Goal: Task Accomplishment & Management: Manage account settings

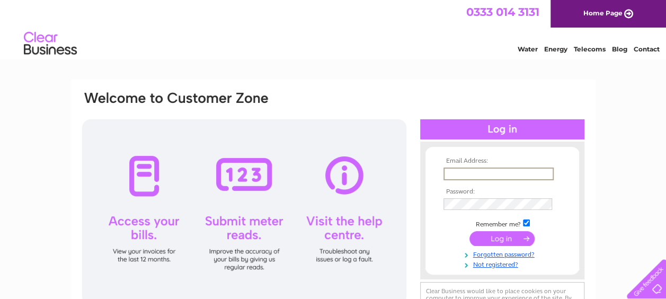
click at [502, 170] on input "text" at bounding box center [498, 173] width 110 height 13
paste input "accountspayable@quantuma.com"
type input "accountspayable@quantuma.com"
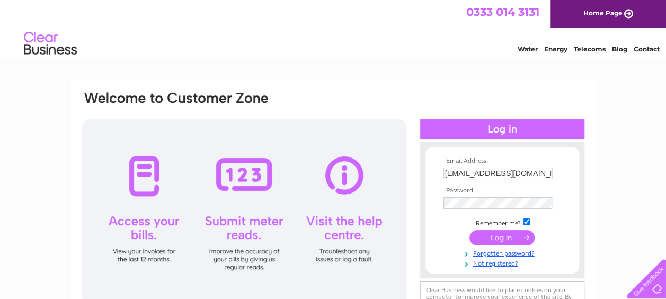
click at [507, 240] on input "submit" at bounding box center [501, 237] width 65 height 15
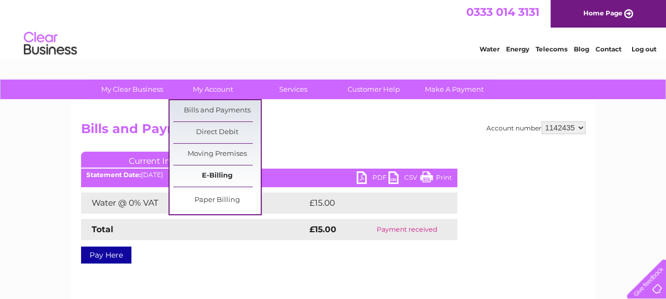
click at [217, 169] on link "E-Billing" at bounding box center [216, 175] width 87 height 21
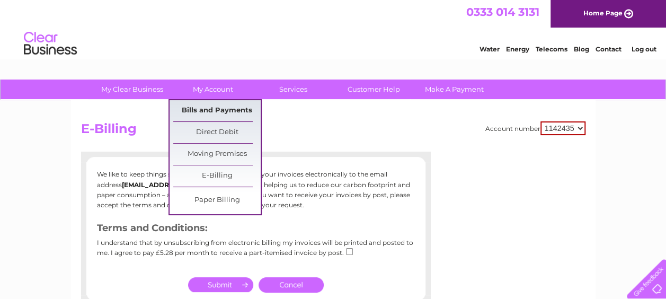
click at [220, 108] on link "Bills and Payments" at bounding box center [216, 110] width 87 height 21
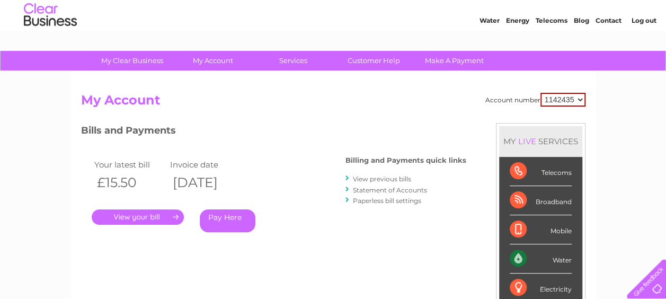
scroll to position [53, 0]
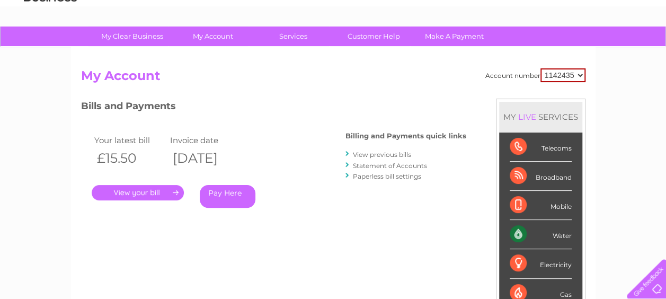
click at [159, 191] on link "." at bounding box center [138, 192] width 92 height 15
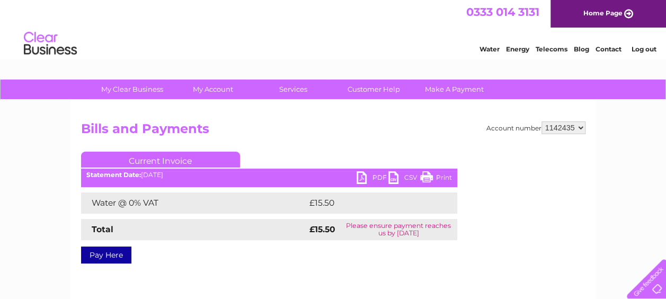
click at [380, 176] on link "PDF" at bounding box center [372, 178] width 32 height 15
